Goal: Information Seeking & Learning: Understand process/instructions

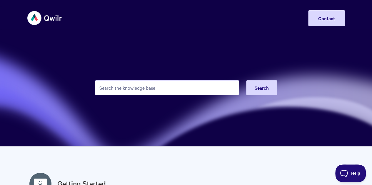
click at [38, 16] on img at bounding box center [44, 18] width 35 height 22
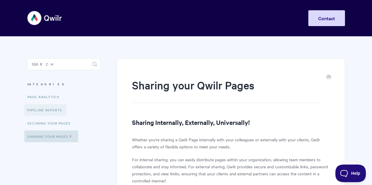
click at [51, 109] on link "Pipeline reports" at bounding box center [45, 110] width 42 height 12
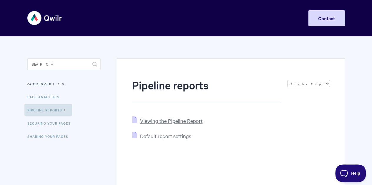
click at [192, 122] on span "Viewing the Pipeline Report" at bounding box center [171, 121] width 63 height 7
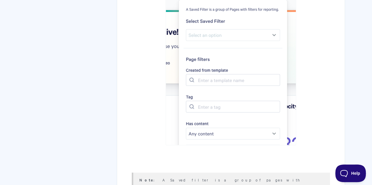
scroll to position [1831, 0]
